Goal: Communication & Community: Answer question/provide support

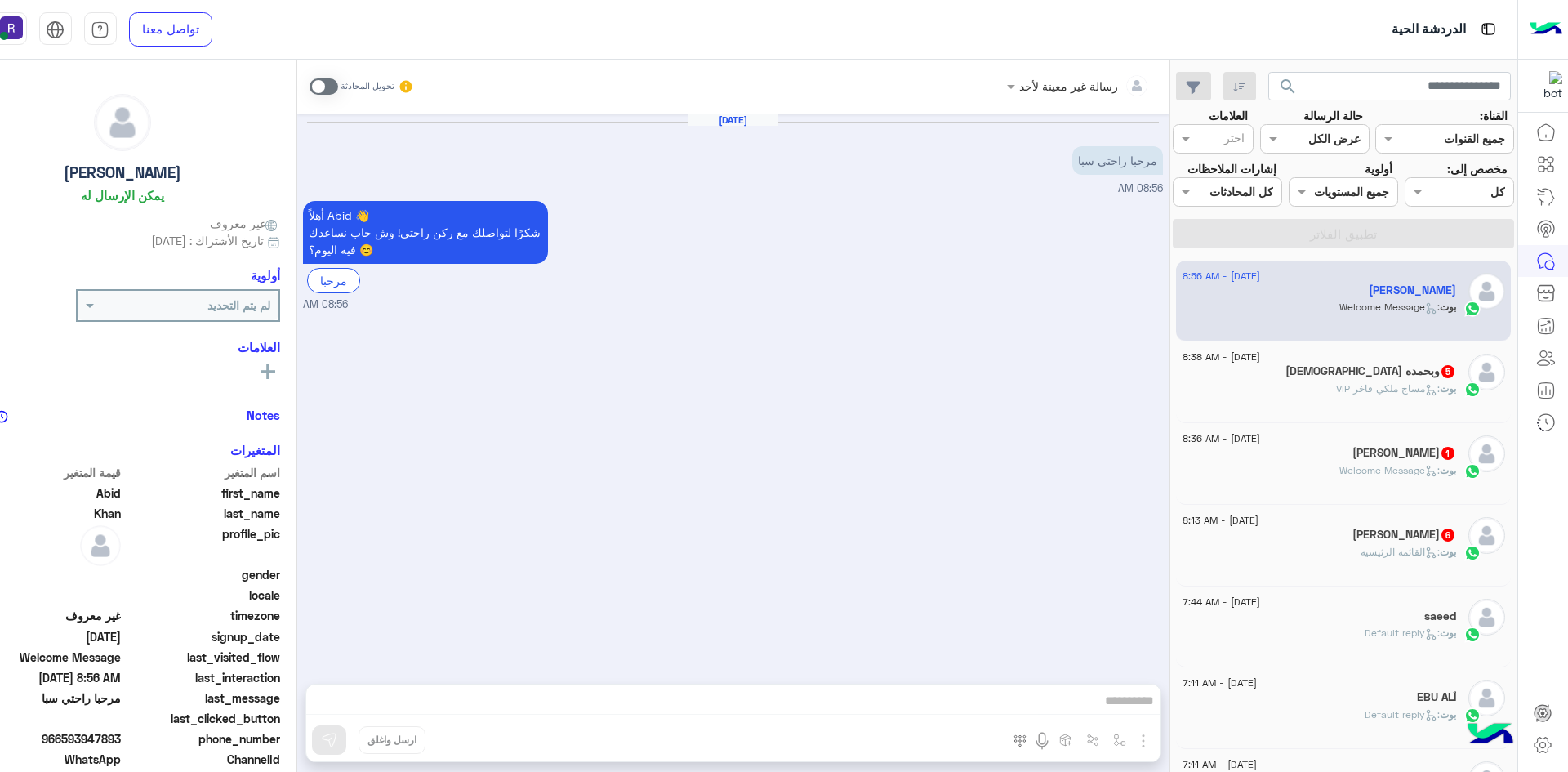
click at [1359, 397] on p "بوت : مساج ملكي فاخر VIP" at bounding box center [1396, 388] width 120 height 14
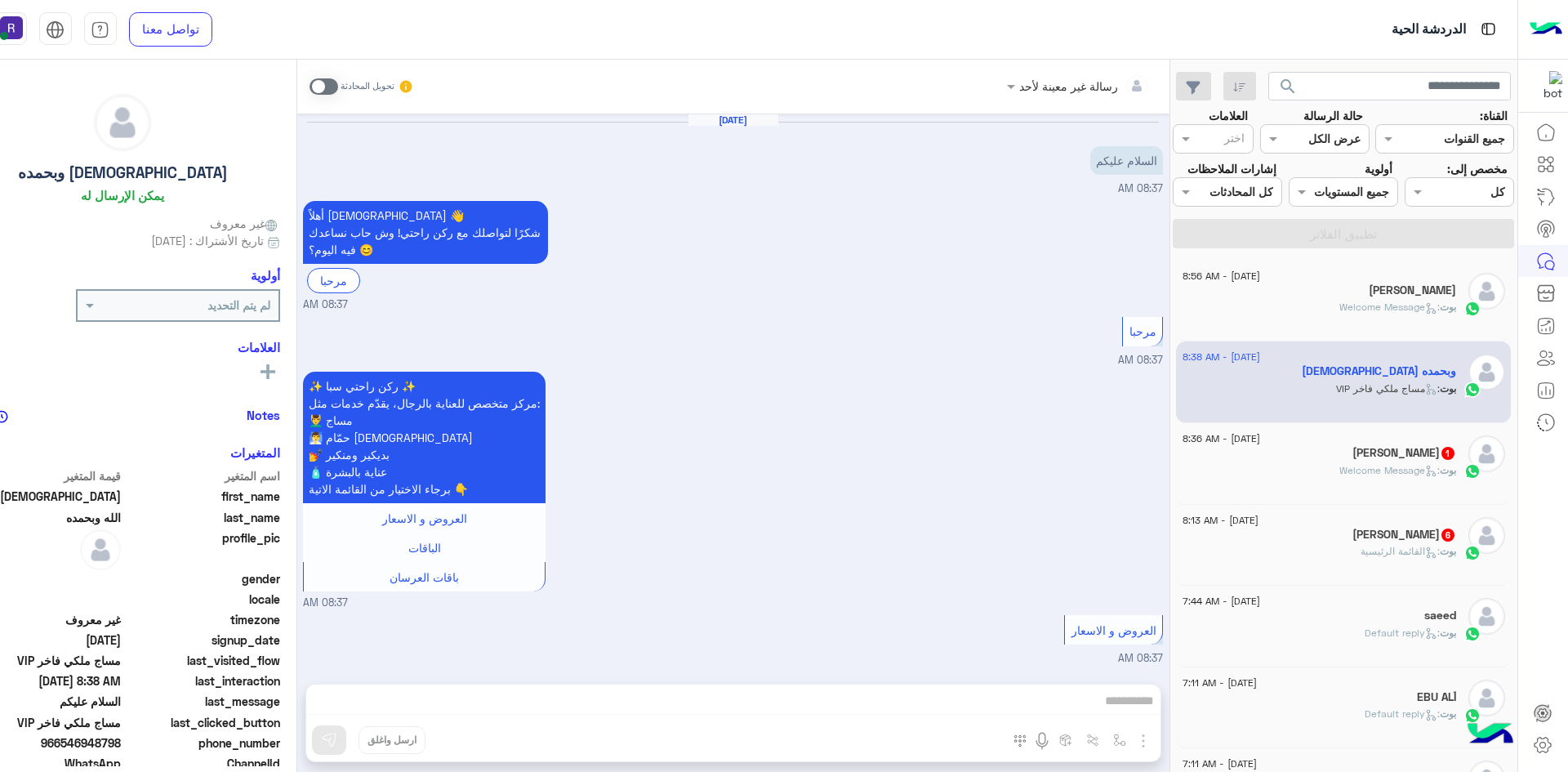
scroll to position [882, 0]
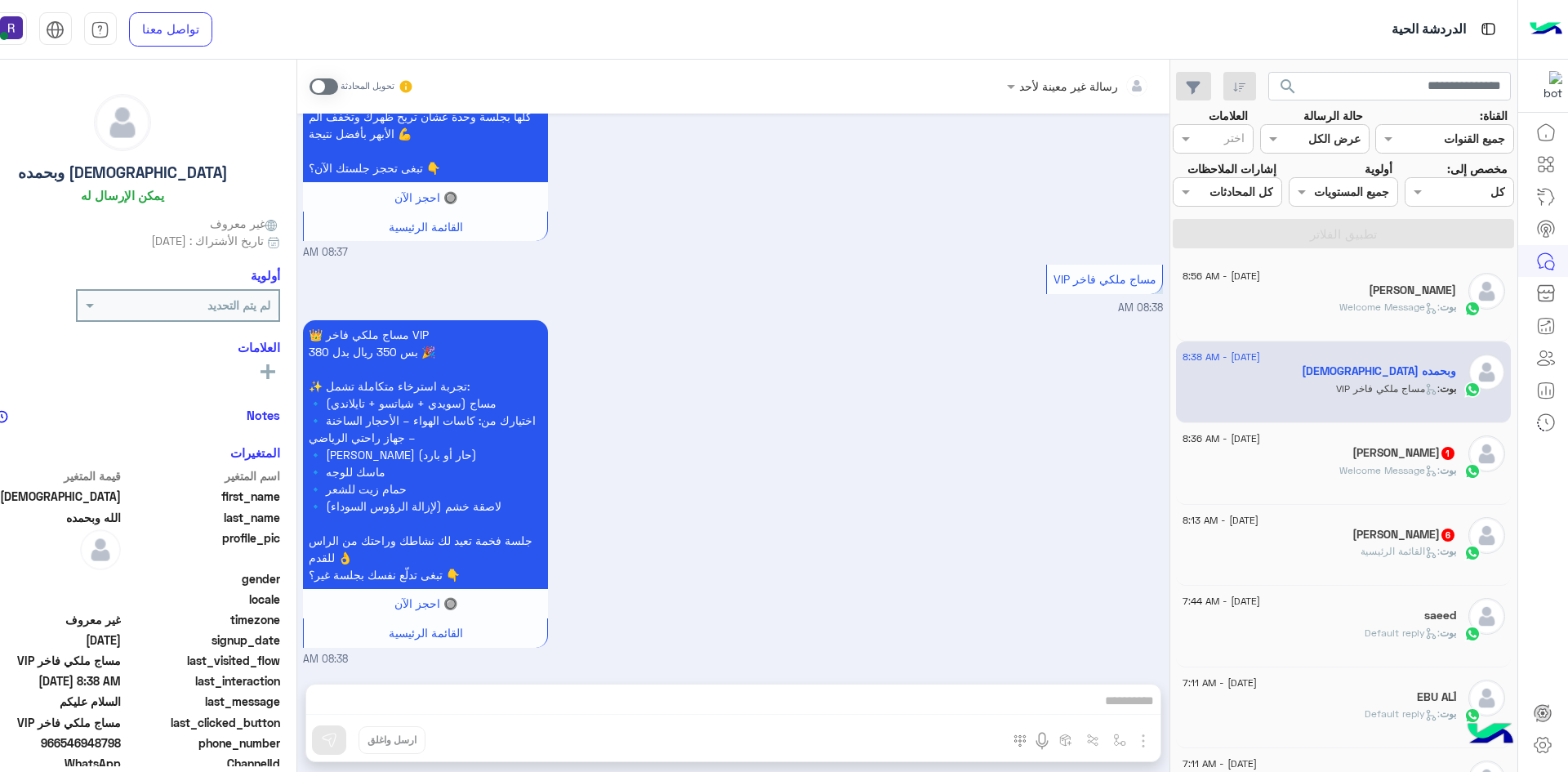
click at [1340, 476] on span ": Welcome Message" at bounding box center [1389, 470] width 101 height 12
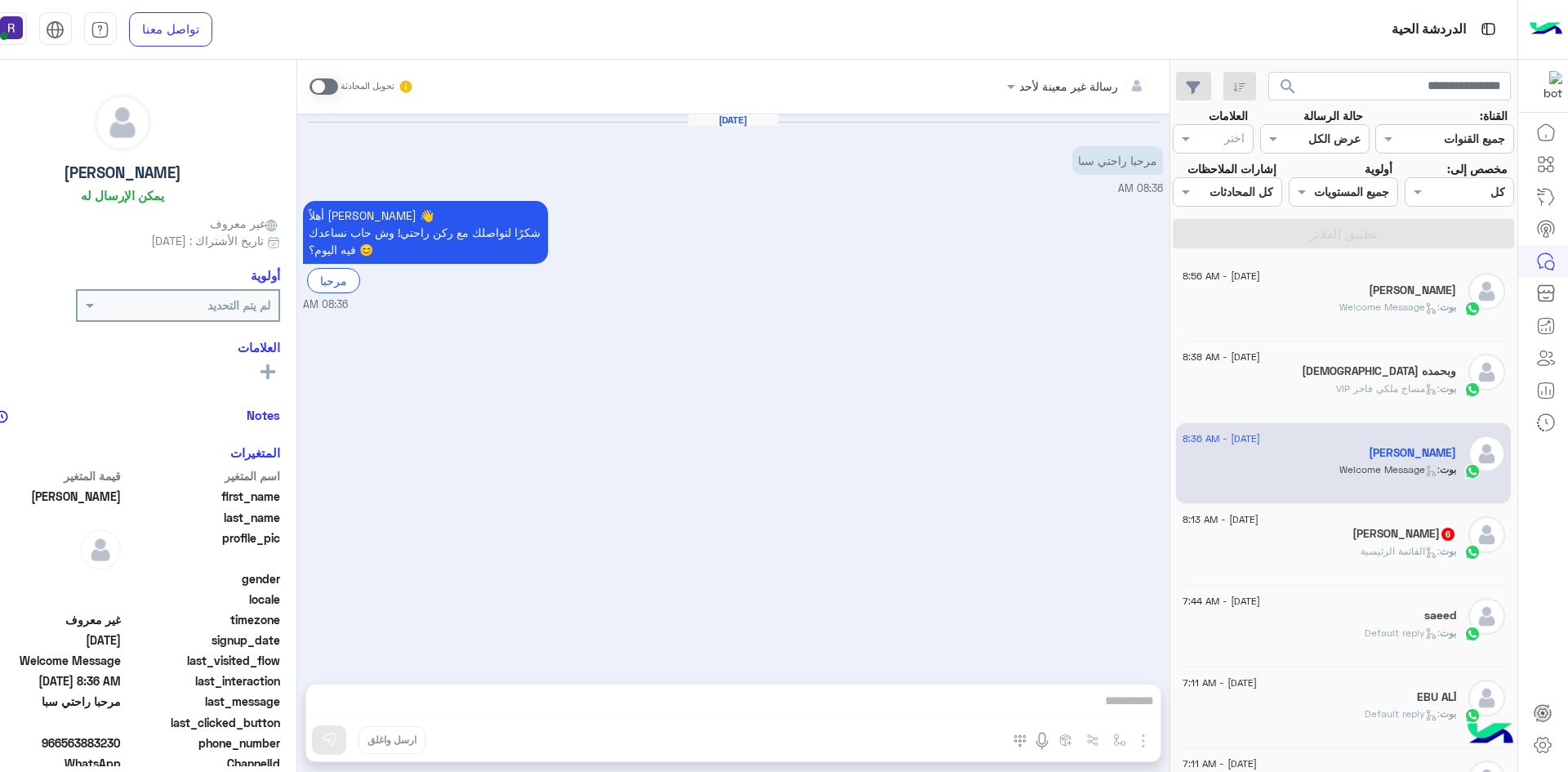
click at [1355, 544] on div "[PERSON_NAME] 6" at bounding box center [1320, 535] width 274 height 17
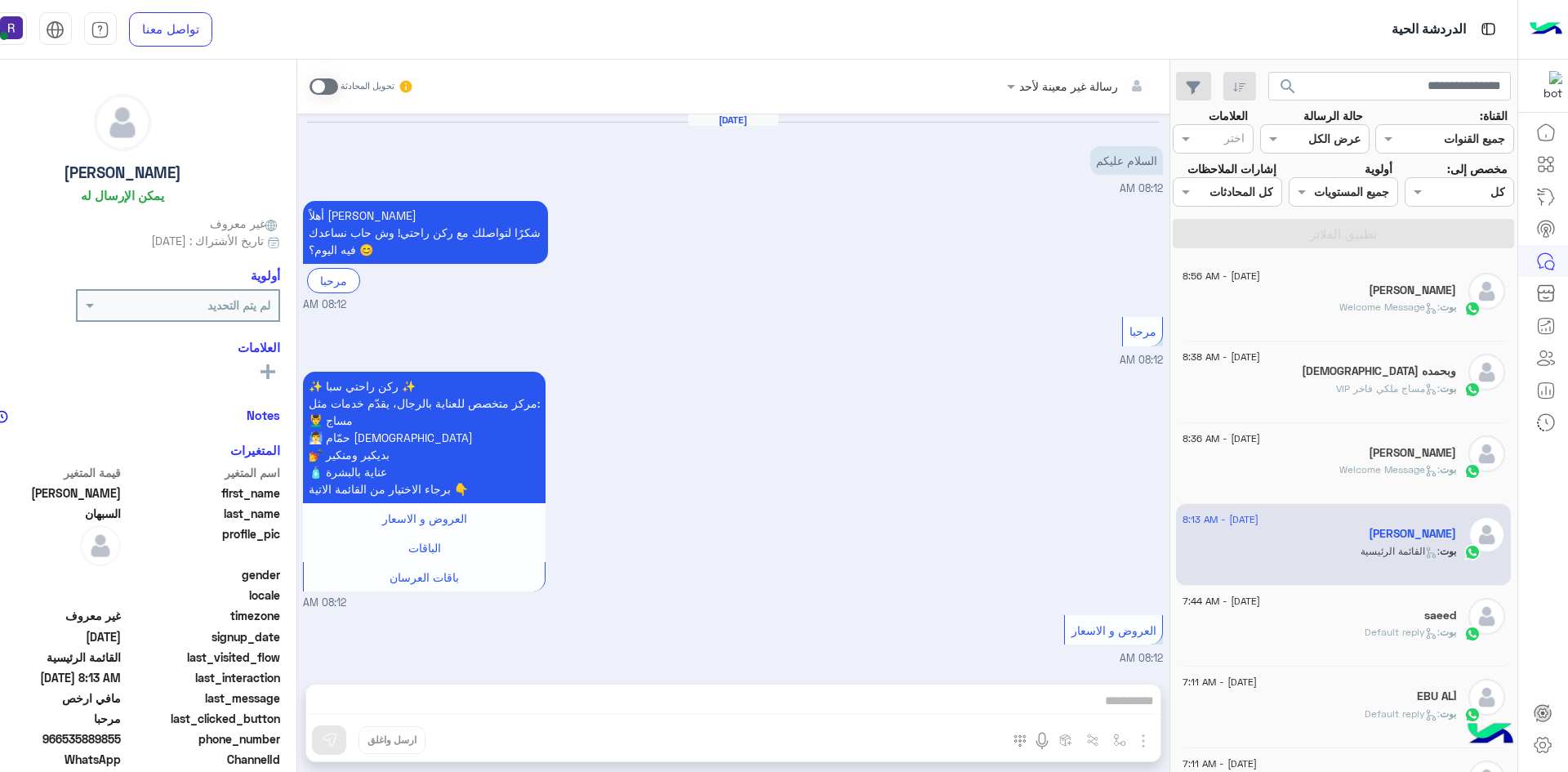
scroll to position [876, 0]
